Goal: Task Accomplishment & Management: Manage account settings

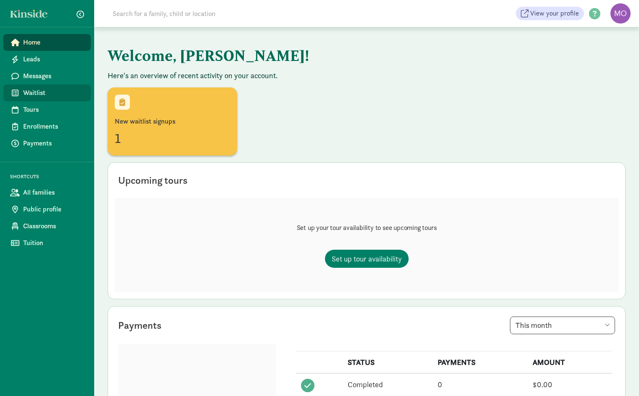
click at [30, 94] on span "Waitlist" at bounding box center [53, 93] width 61 height 10
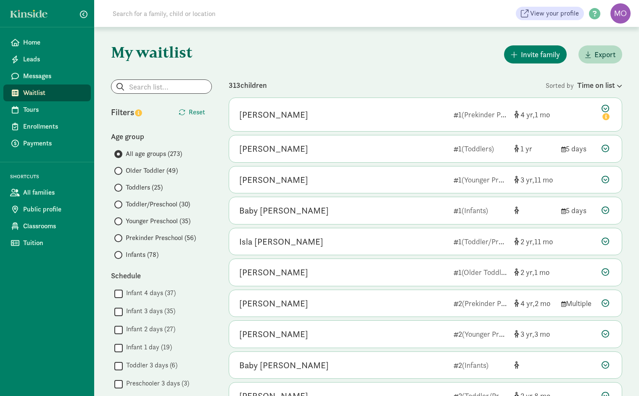
click at [117, 221] on input "Younger Preschool (35)" at bounding box center [116, 220] width 5 height 5
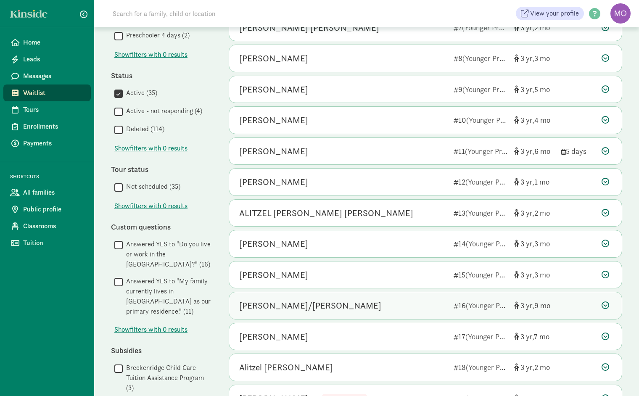
scroll to position [274, 0]
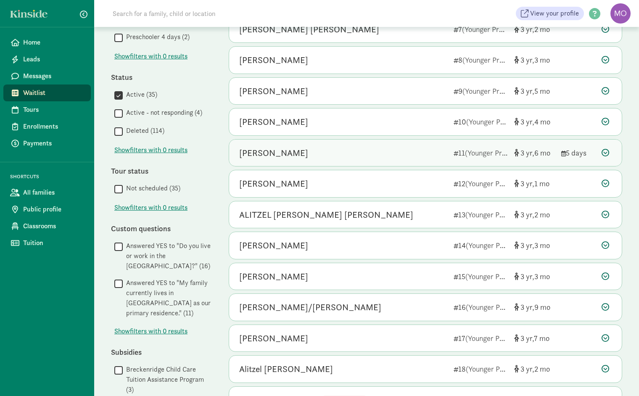
click at [326, 154] on div "Josephine Gihorski" at bounding box center [343, 152] width 208 height 13
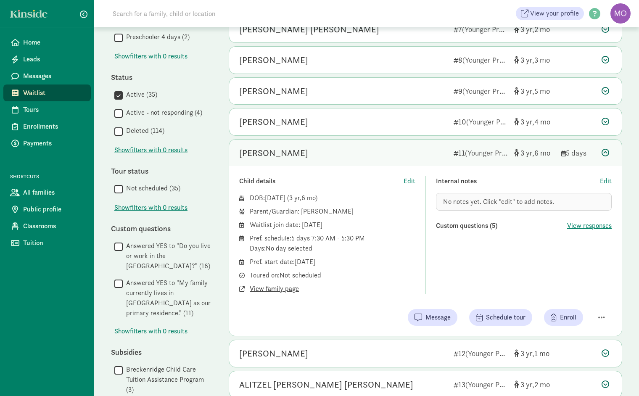
click at [282, 287] on span "View family page" at bounding box center [274, 289] width 49 height 10
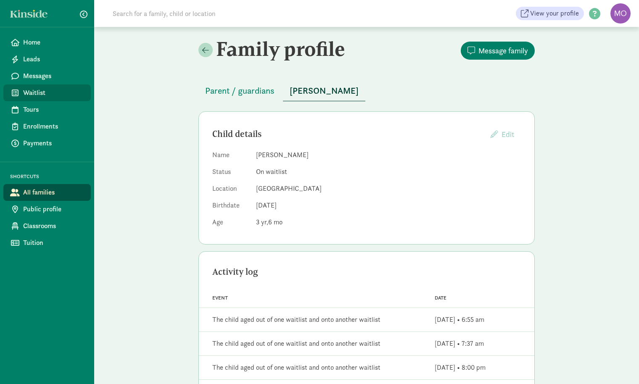
click at [38, 92] on span "Waitlist" at bounding box center [53, 93] width 61 height 10
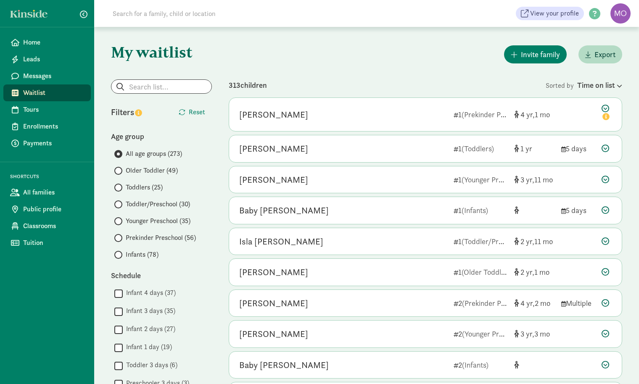
click at [130, 252] on span "Infants (78)" at bounding box center [142, 255] width 33 height 10
click at [120, 252] on input "Infants (78)" at bounding box center [116, 254] width 5 height 5
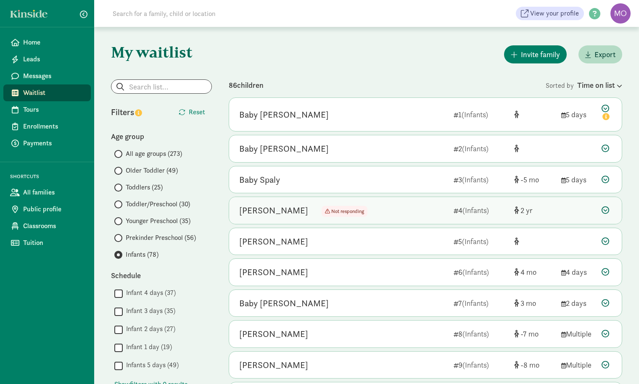
click at [331, 210] on span "Not responding" at bounding box center [347, 211] width 33 height 7
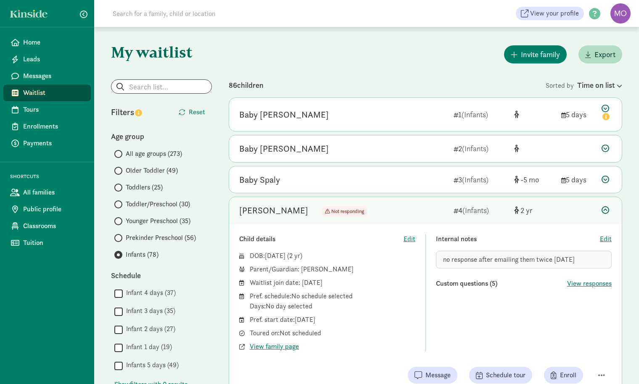
click at [603, 210] on icon at bounding box center [605, 210] width 8 height 8
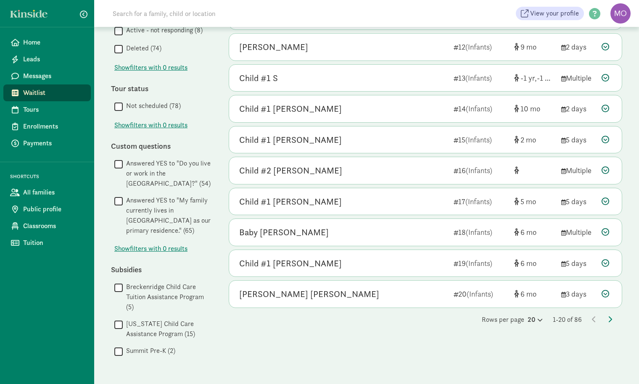
scroll to position [410, 0]
click at [609, 316] on icon at bounding box center [609, 319] width 4 height 7
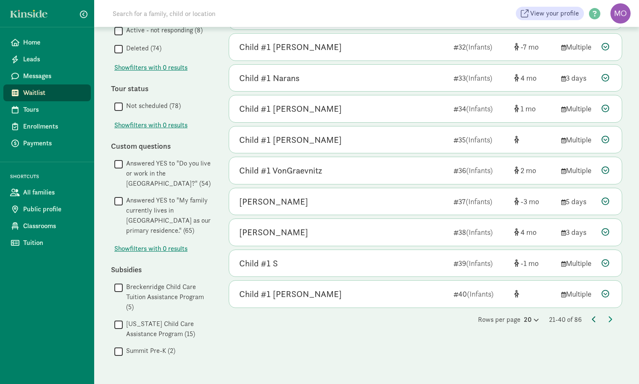
click at [592, 316] on icon at bounding box center [594, 319] width 4 height 7
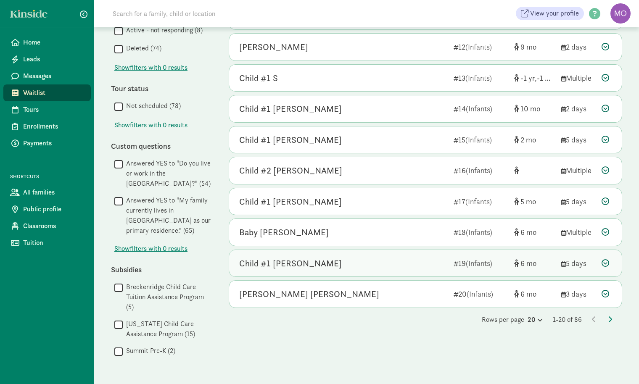
click at [606, 260] on icon at bounding box center [605, 263] width 8 height 8
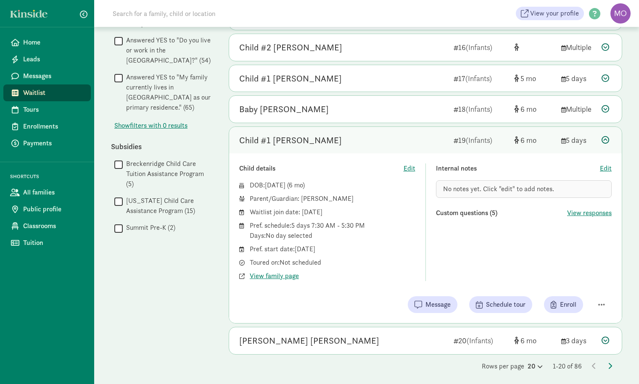
scroll to position [533, 0]
click at [605, 166] on span "Edit" at bounding box center [605, 169] width 12 height 10
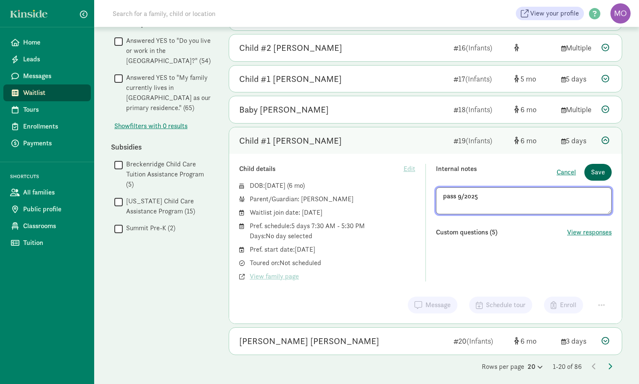
type textarea "pass 9/2025"
click at [602, 169] on span "Save" at bounding box center [598, 172] width 14 height 10
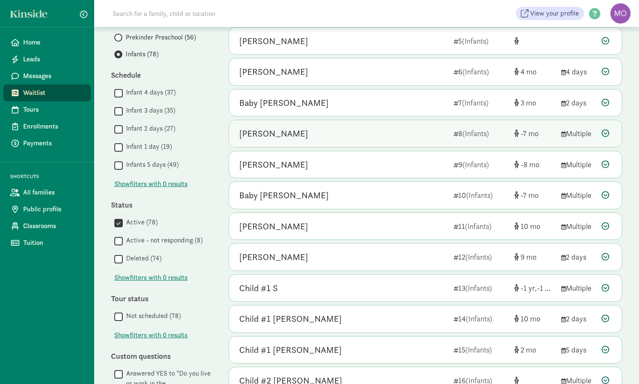
scroll to position [150, 0]
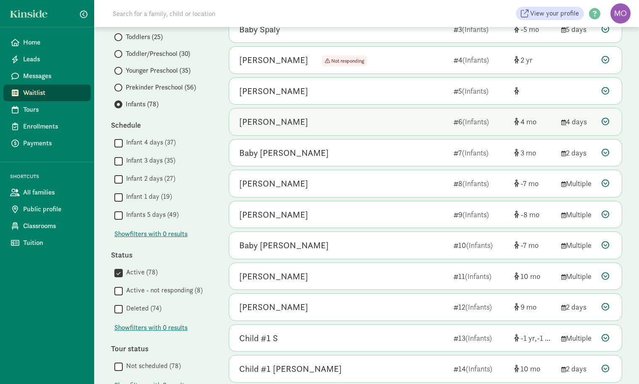
click at [606, 118] on icon at bounding box center [605, 122] width 8 height 8
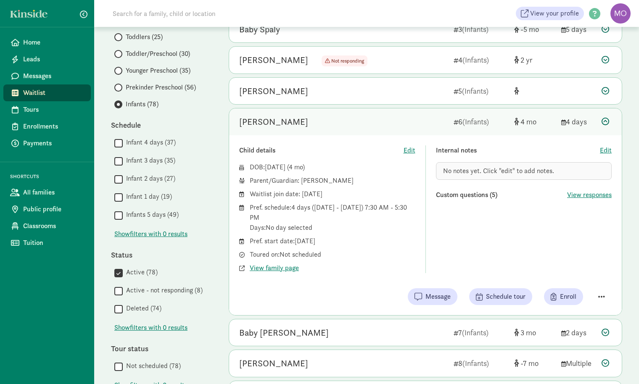
click at [602, 295] on span "button" at bounding box center [601, 297] width 7 height 8
click at [576, 273] on div "Remove from list" at bounding box center [571, 275] width 65 height 10
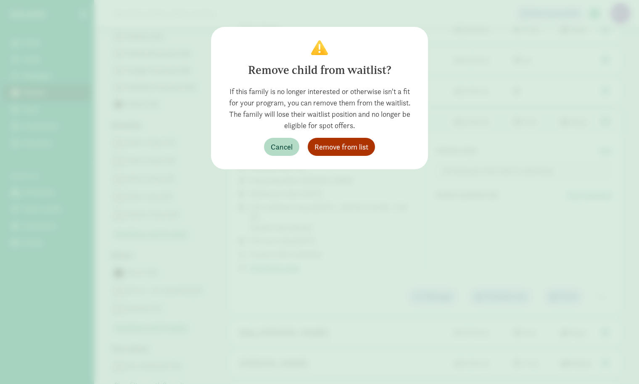
click at [365, 138] on button "Remove from list" at bounding box center [341, 147] width 67 height 18
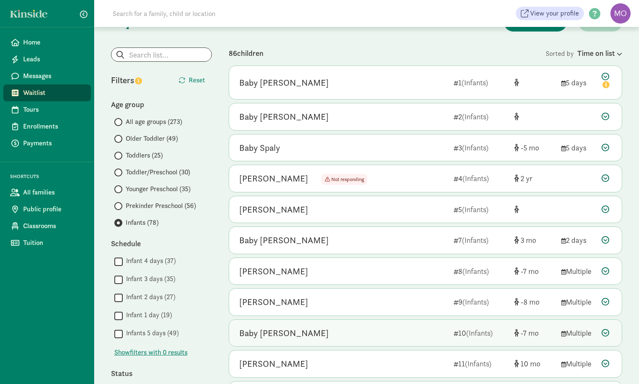
scroll to position [29, 0]
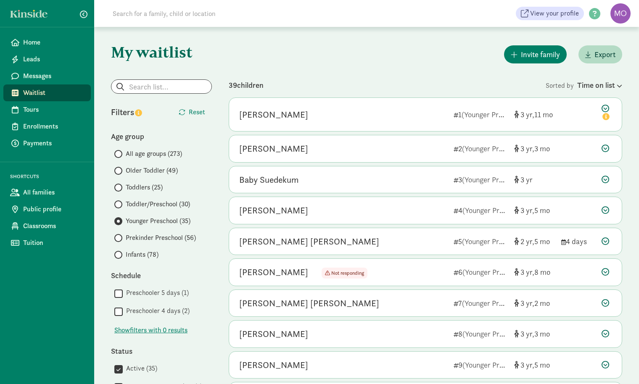
scroll to position [274, 0]
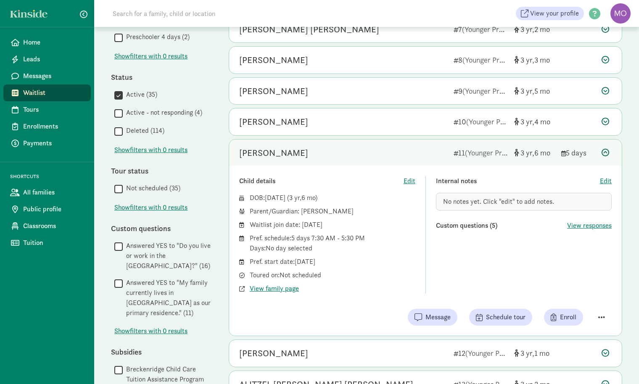
click at [600, 313] on span "button" at bounding box center [601, 317] width 7 height 8
click at [578, 284] on div "Mark as unresponsive" at bounding box center [571, 284] width 65 height 10
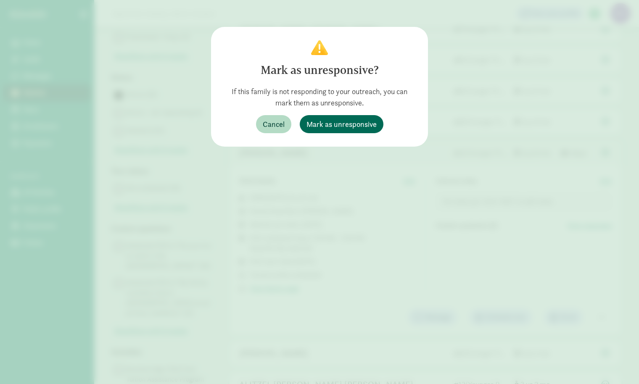
click at [357, 124] on span "Mark as unresponsive" at bounding box center [341, 123] width 70 height 11
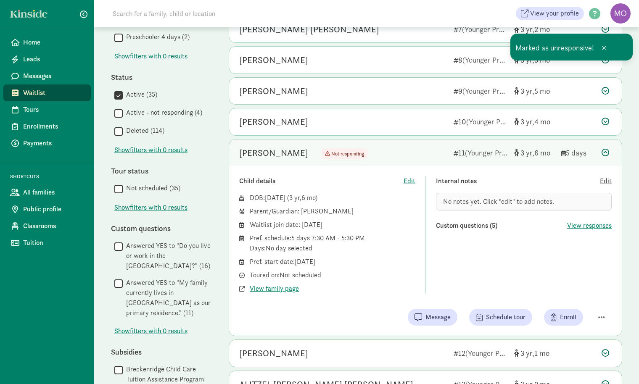
click at [603, 179] on span "Edit" at bounding box center [605, 181] width 12 height 10
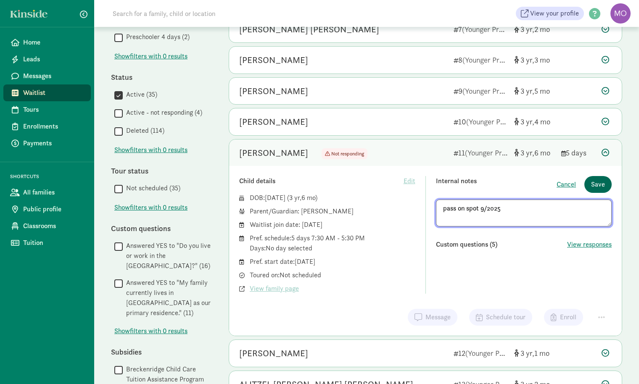
type textarea "pass on spot 9/2025"
click at [599, 179] on span "Save" at bounding box center [598, 184] width 14 height 10
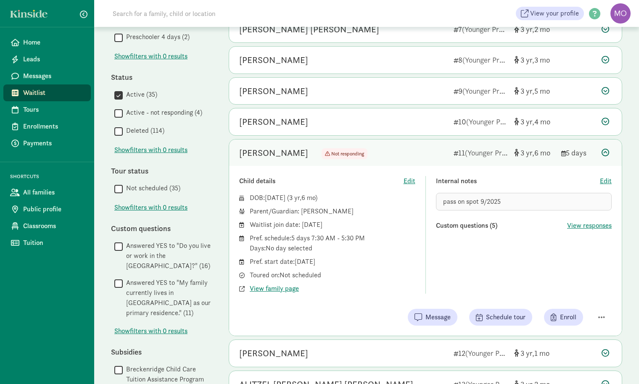
click at [603, 150] on icon at bounding box center [605, 153] width 8 height 8
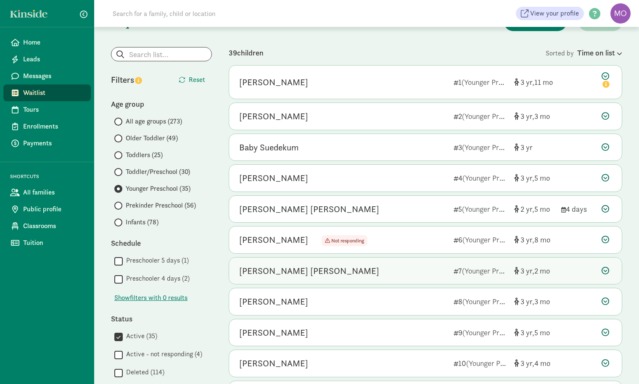
scroll to position [13, 0]
